Goal: Task Accomplishment & Management: Complete application form

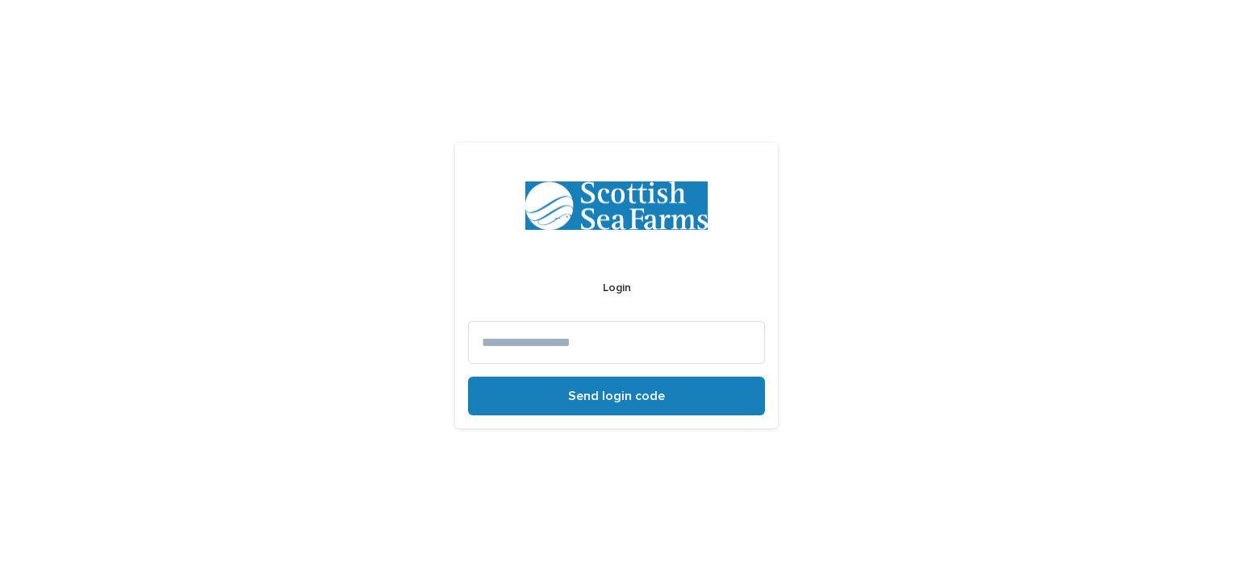
click at [584, 364] on form "Login Send login code" at bounding box center [616, 336] width 297 height 160
click at [574, 342] on input at bounding box center [616, 342] width 297 height 43
type input "**********"
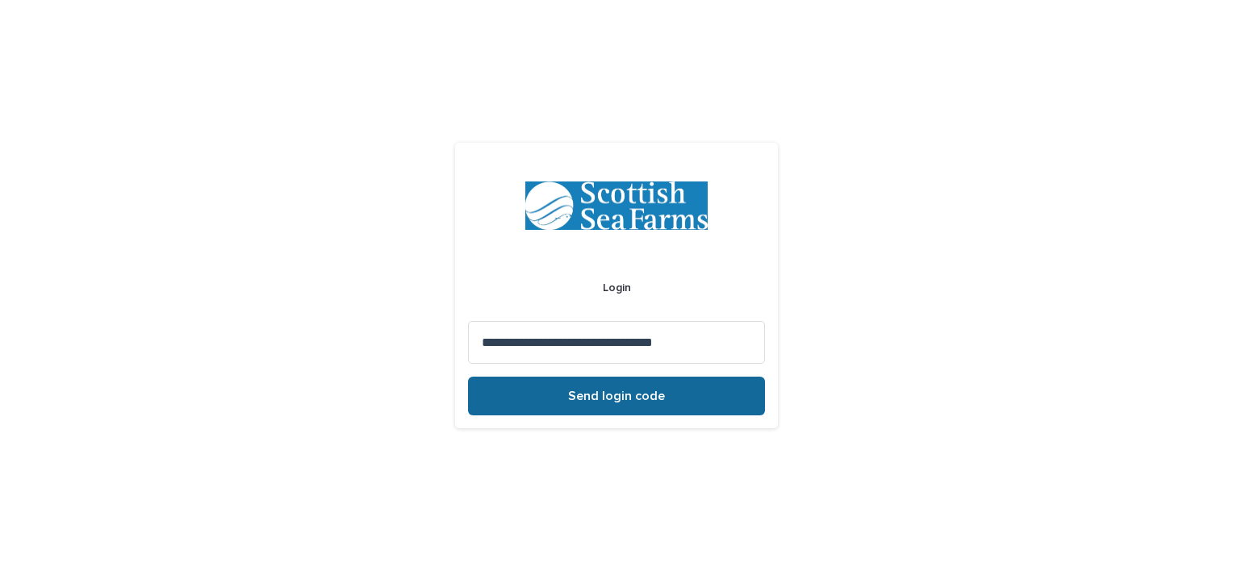
click at [583, 394] on span "Send login code" at bounding box center [616, 396] width 97 height 13
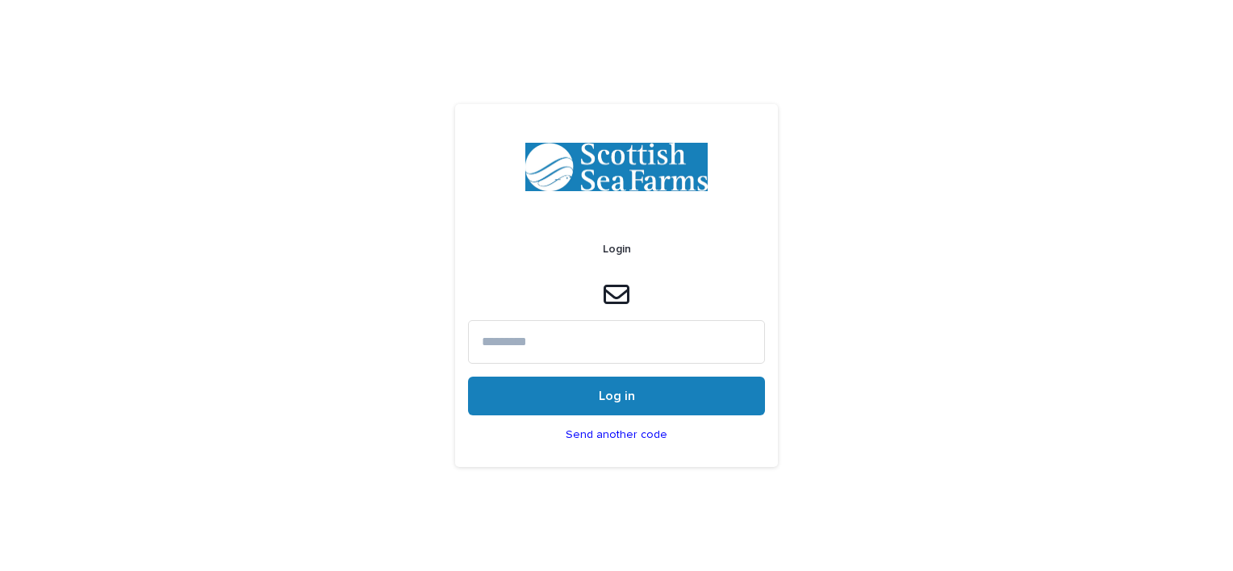
click at [581, 353] on input at bounding box center [616, 341] width 297 height 43
click at [564, 336] on input at bounding box center [616, 341] width 297 height 43
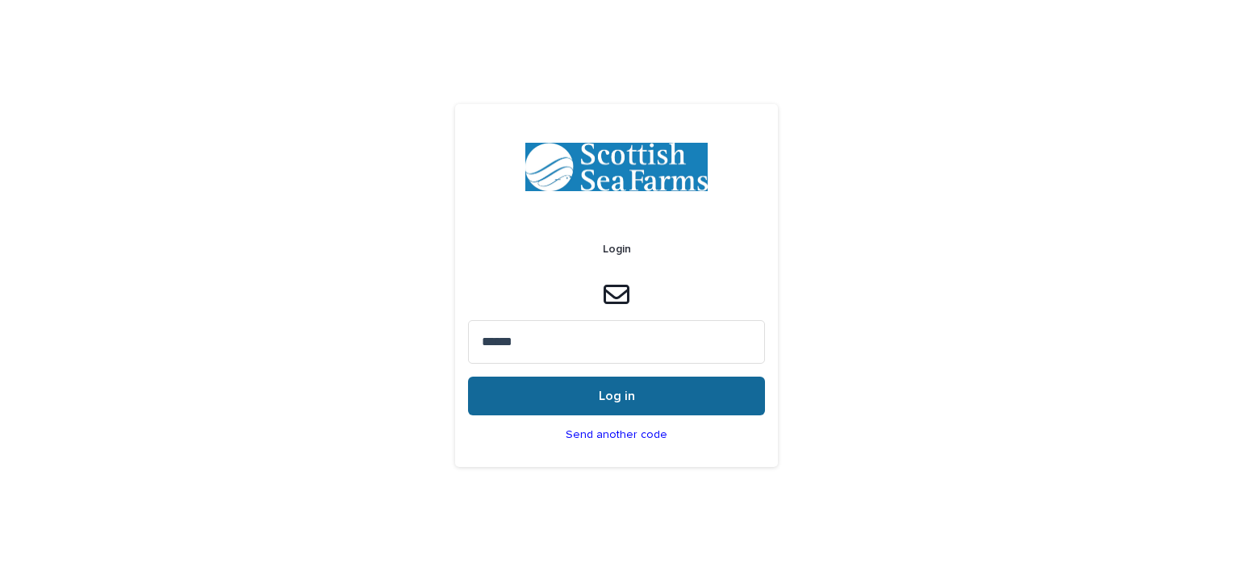
type input "******"
click at [597, 394] on button "Log in" at bounding box center [616, 396] width 297 height 39
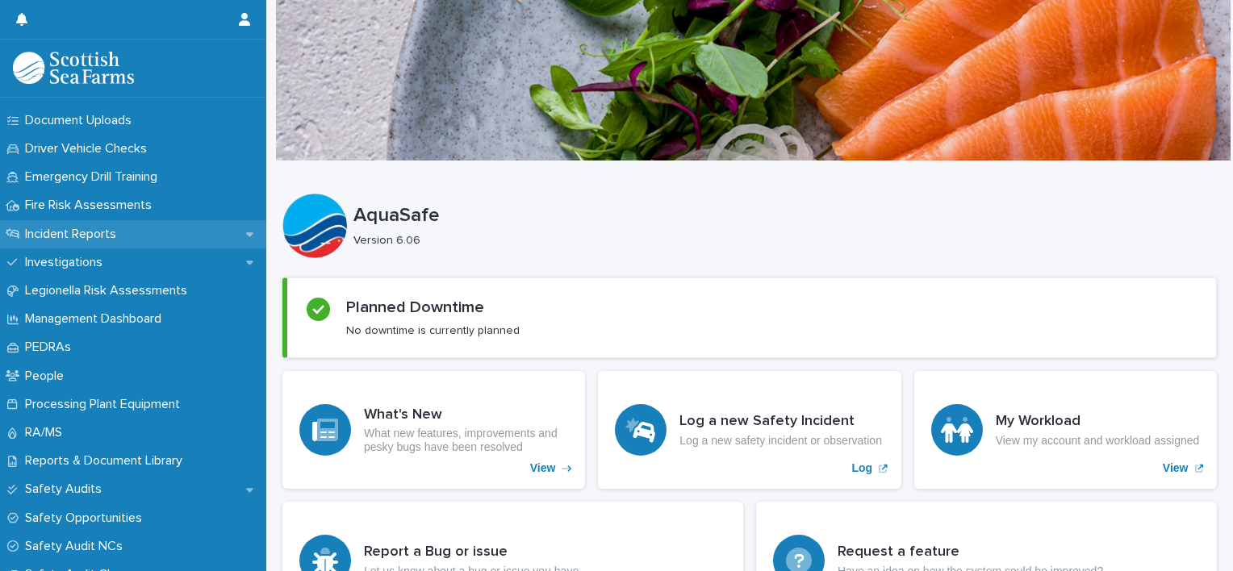
scroll to position [484, 0]
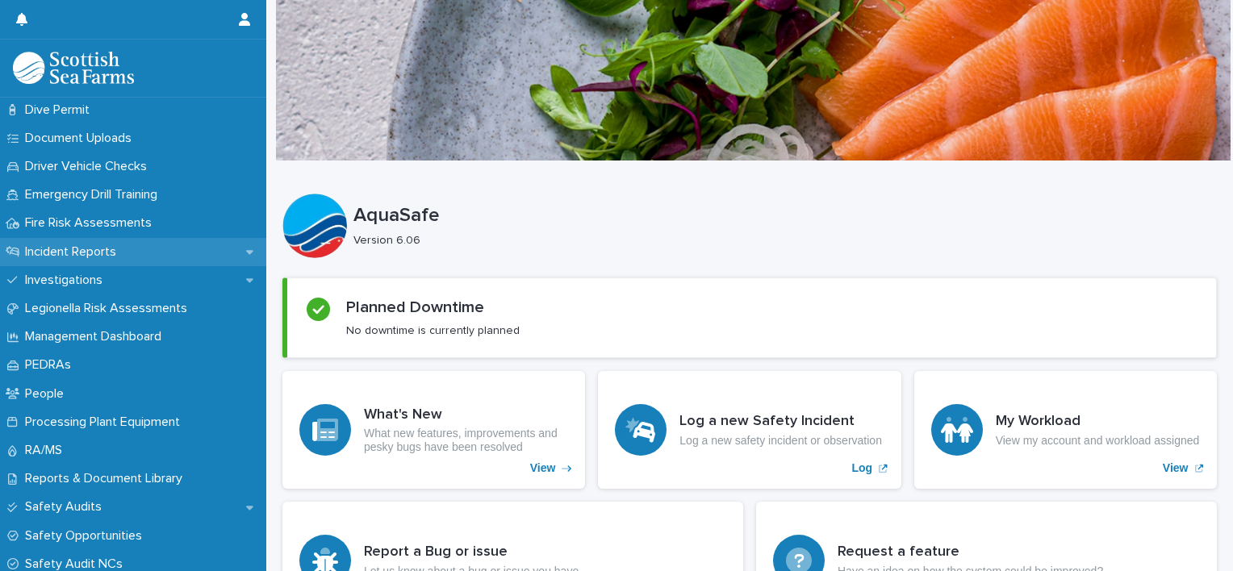
click at [111, 254] on p "Incident Reports" at bounding box center [74, 251] width 111 height 15
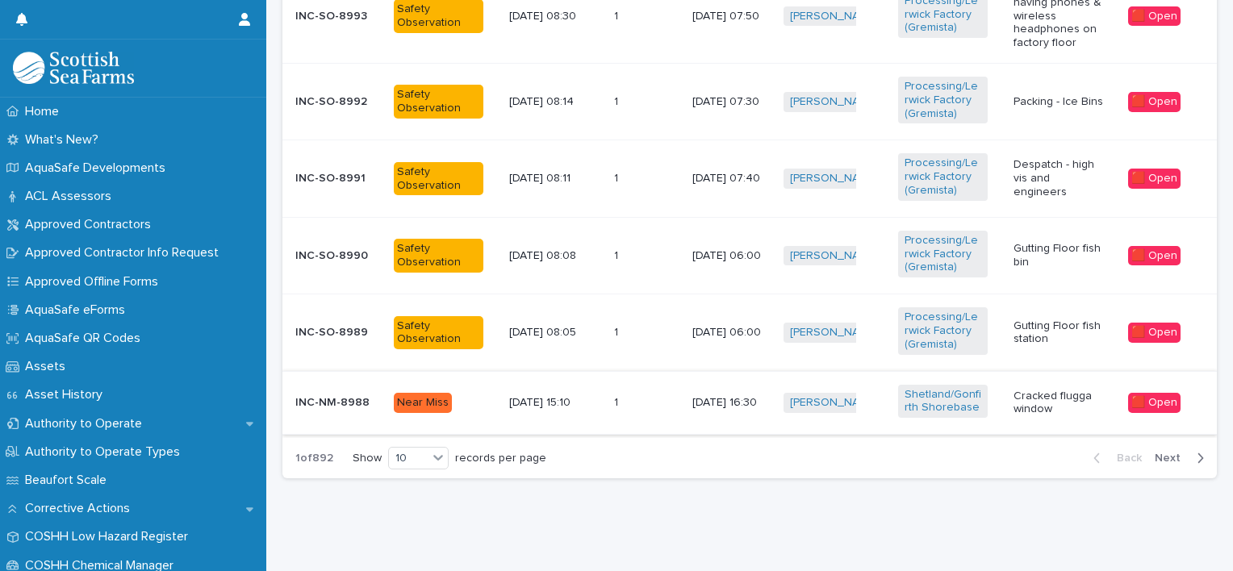
scroll to position [991, 0]
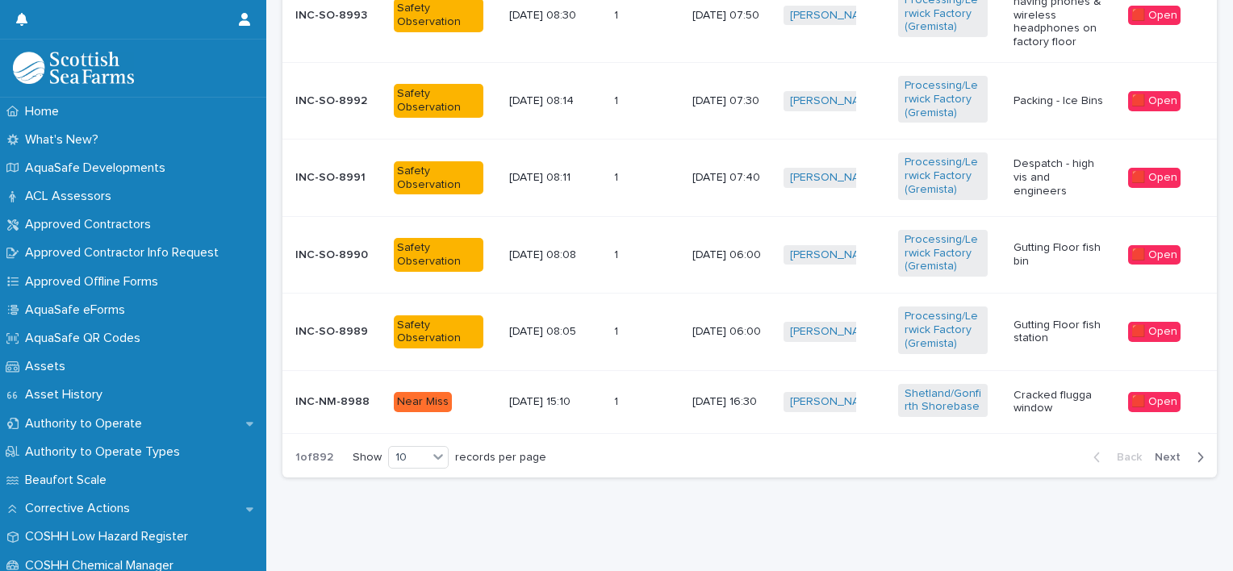
click at [1162, 452] on span "Next" at bounding box center [1171, 457] width 35 height 11
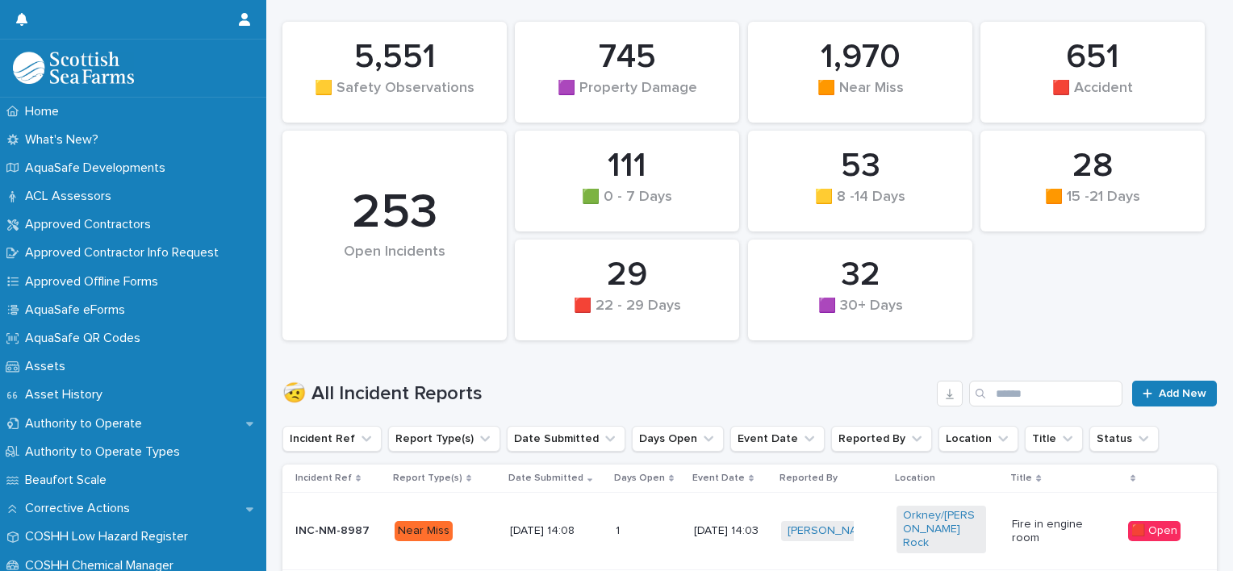
scroll to position [165, 0]
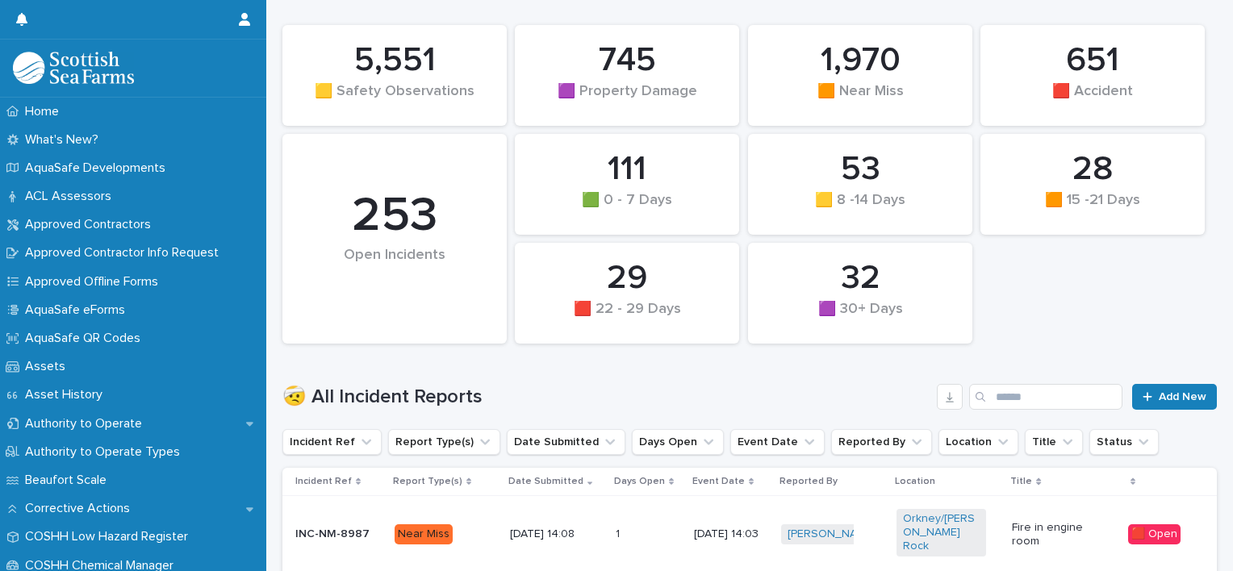
click at [1161, 380] on div "🤕 All Incident Reports Add New" at bounding box center [749, 390] width 934 height 77
click at [1158, 394] on span "Add New" at bounding box center [1182, 396] width 48 height 11
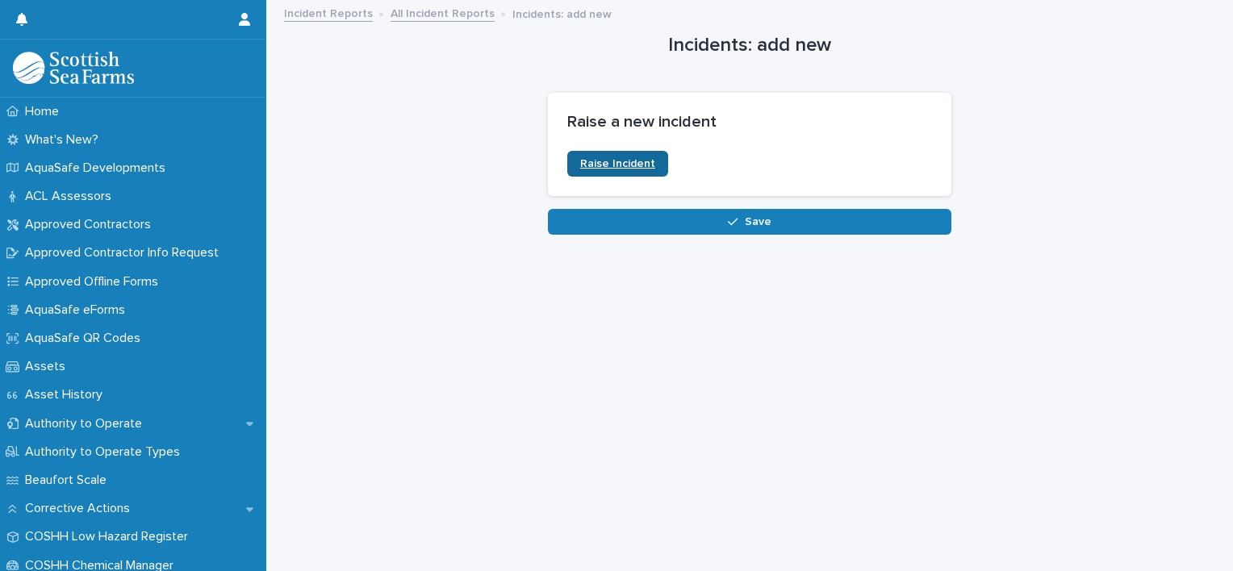
click at [639, 161] on span "Raise Incident" at bounding box center [617, 163] width 75 height 11
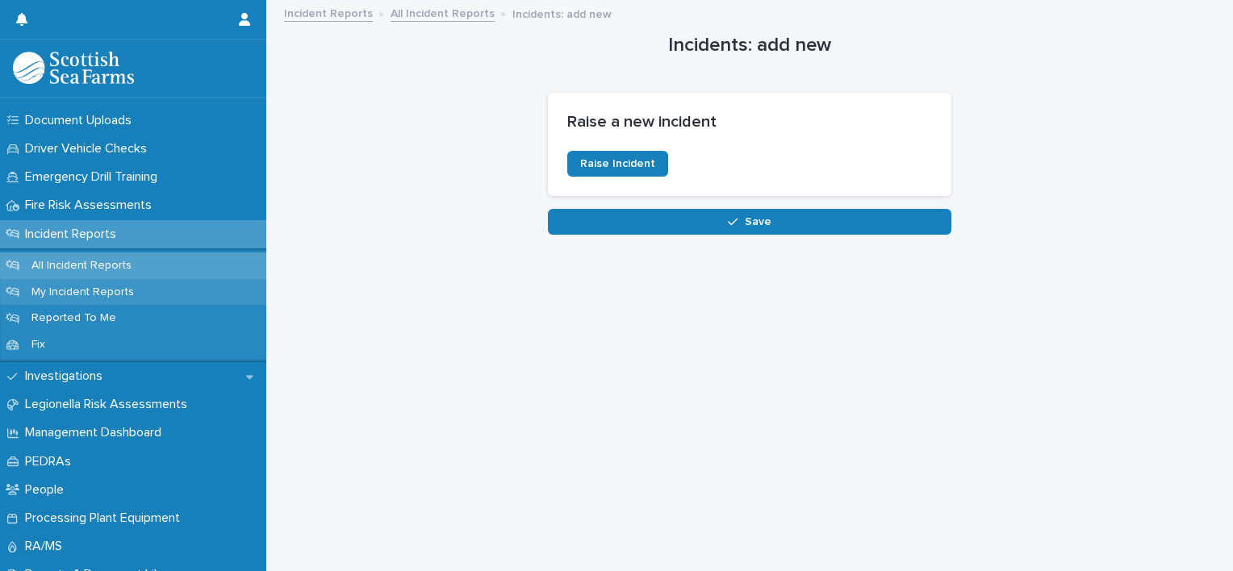
scroll to position [484, 0]
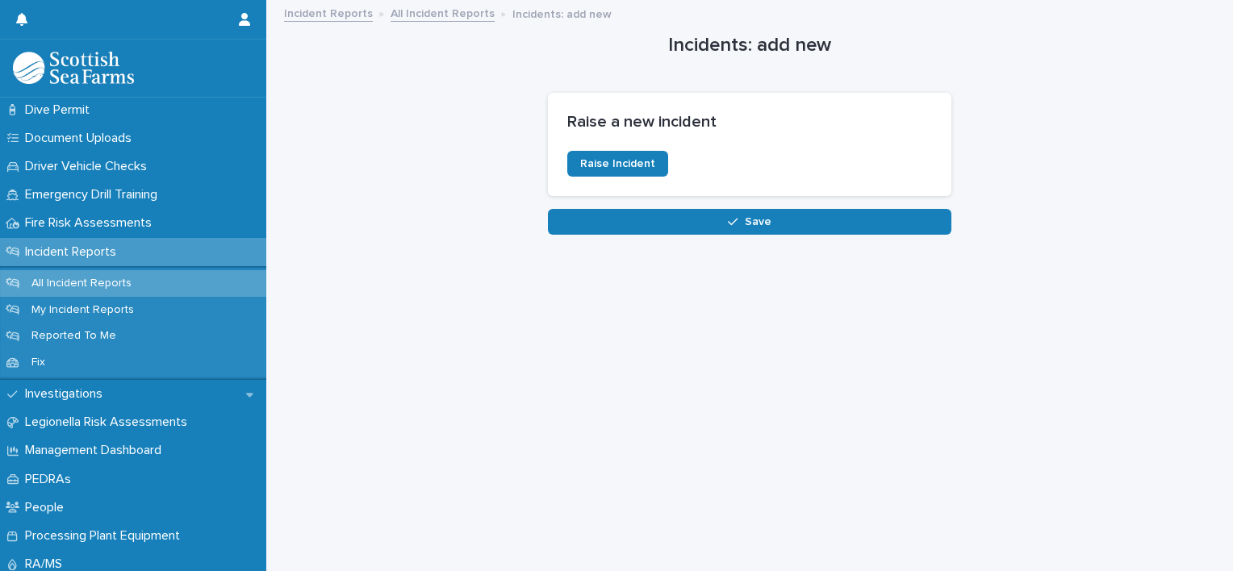
click at [66, 252] on p "Incident Reports" at bounding box center [74, 251] width 111 height 15
